Goal: Task Accomplishment & Management: Manage account settings

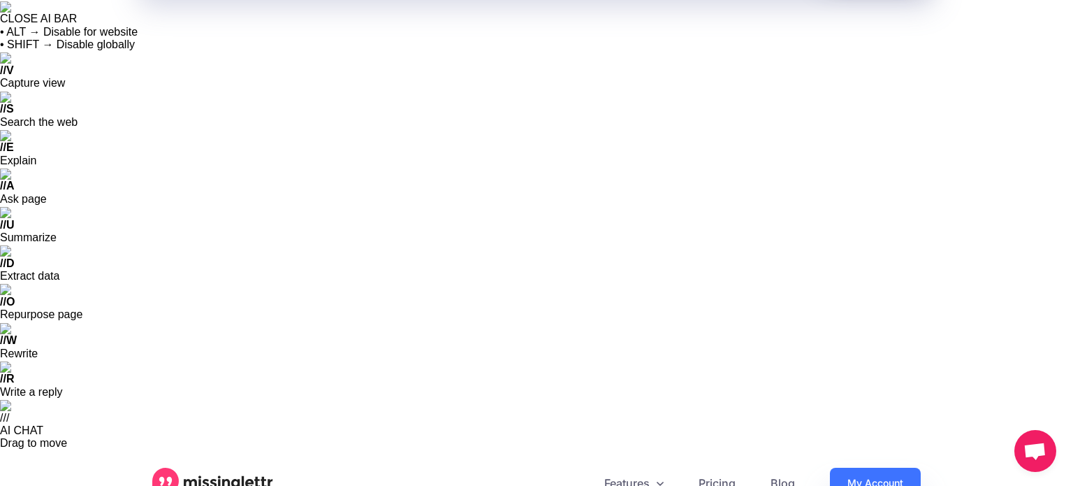
click at [877, 468] on link "My Account" at bounding box center [875, 483] width 91 height 31
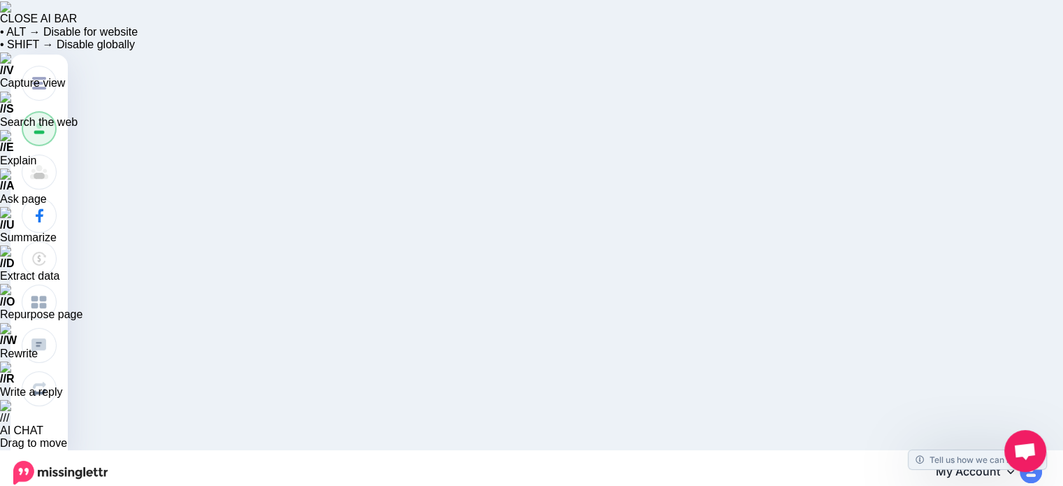
click at [1040, 461] on img at bounding box center [1031, 472] width 22 height 22
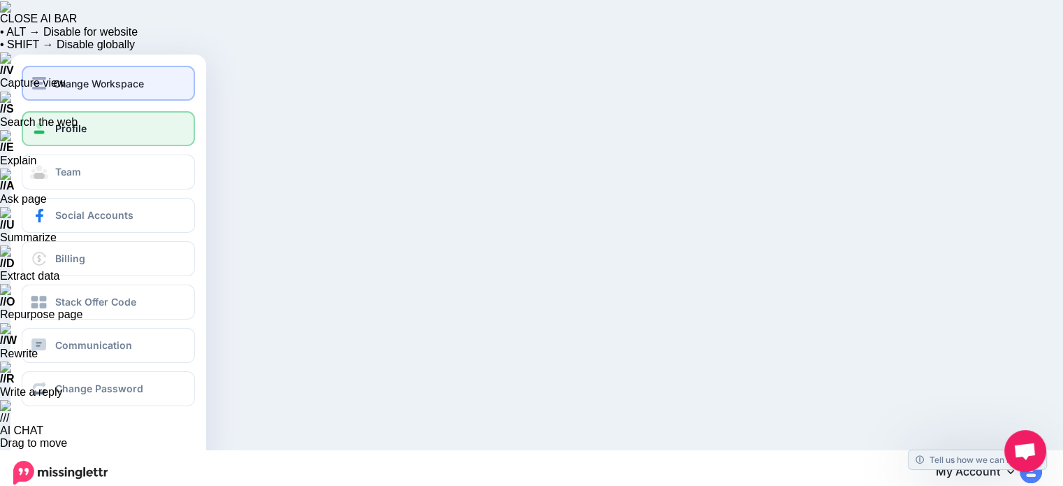
click at [42, 81] on img "button" at bounding box center [39, 83] width 14 height 13
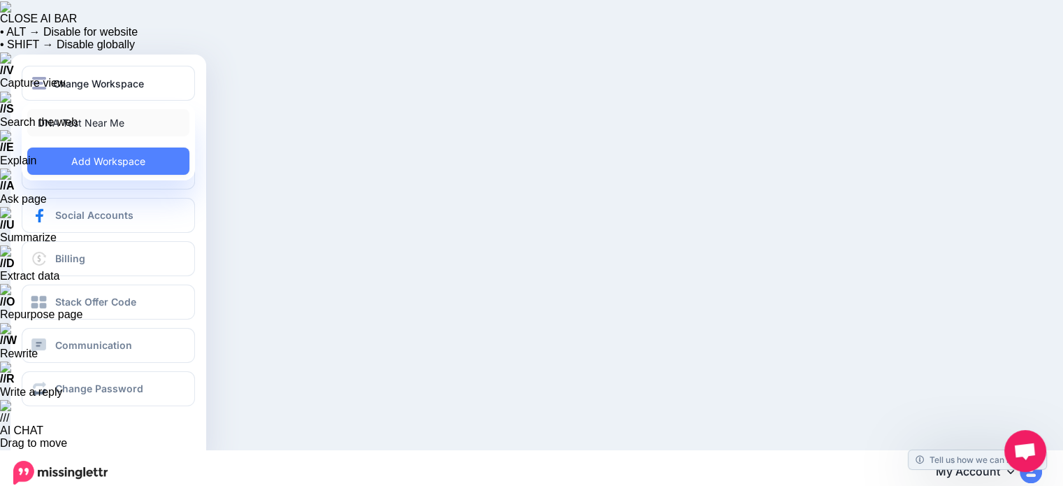
click at [67, 122] on link "DNA Test Near Me" at bounding box center [108, 122] width 162 height 27
